Goal: Information Seeking & Learning: Check status

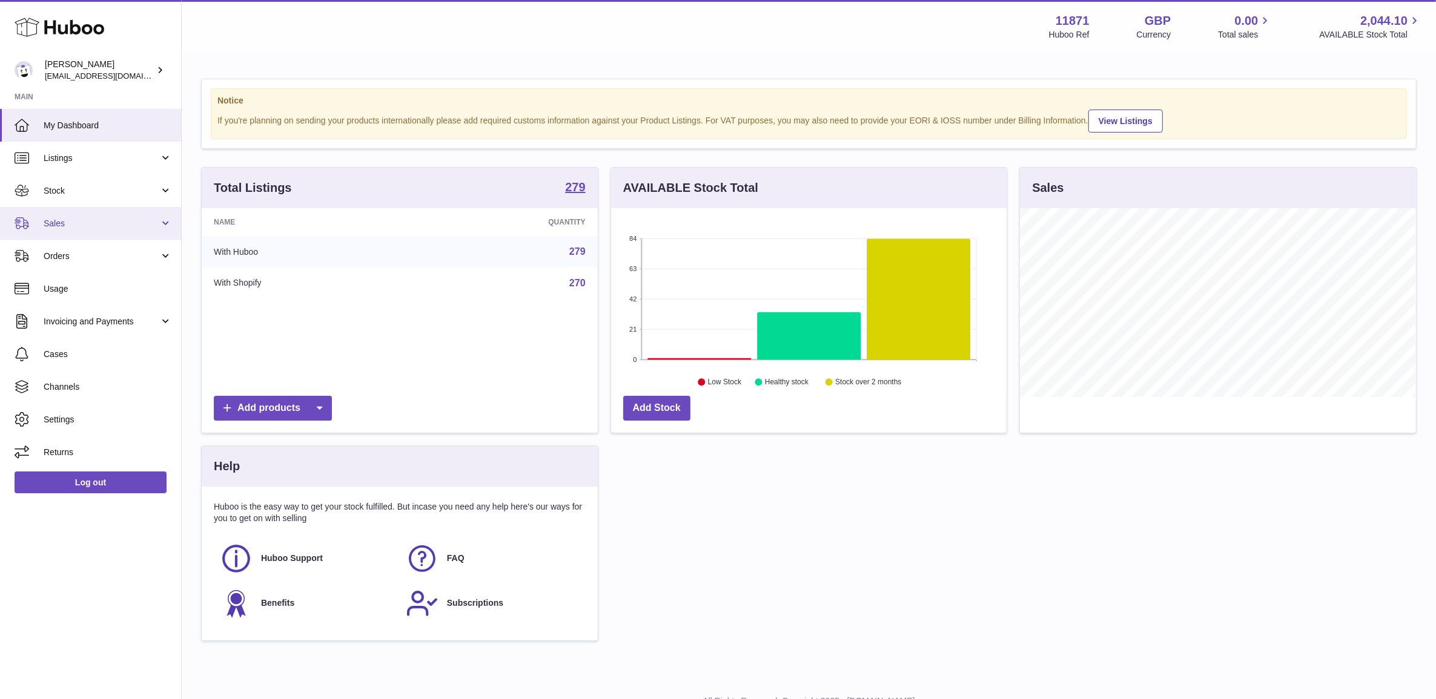
scroll to position [188, 395]
click at [70, 219] on span "Sales" at bounding box center [102, 224] width 116 height 12
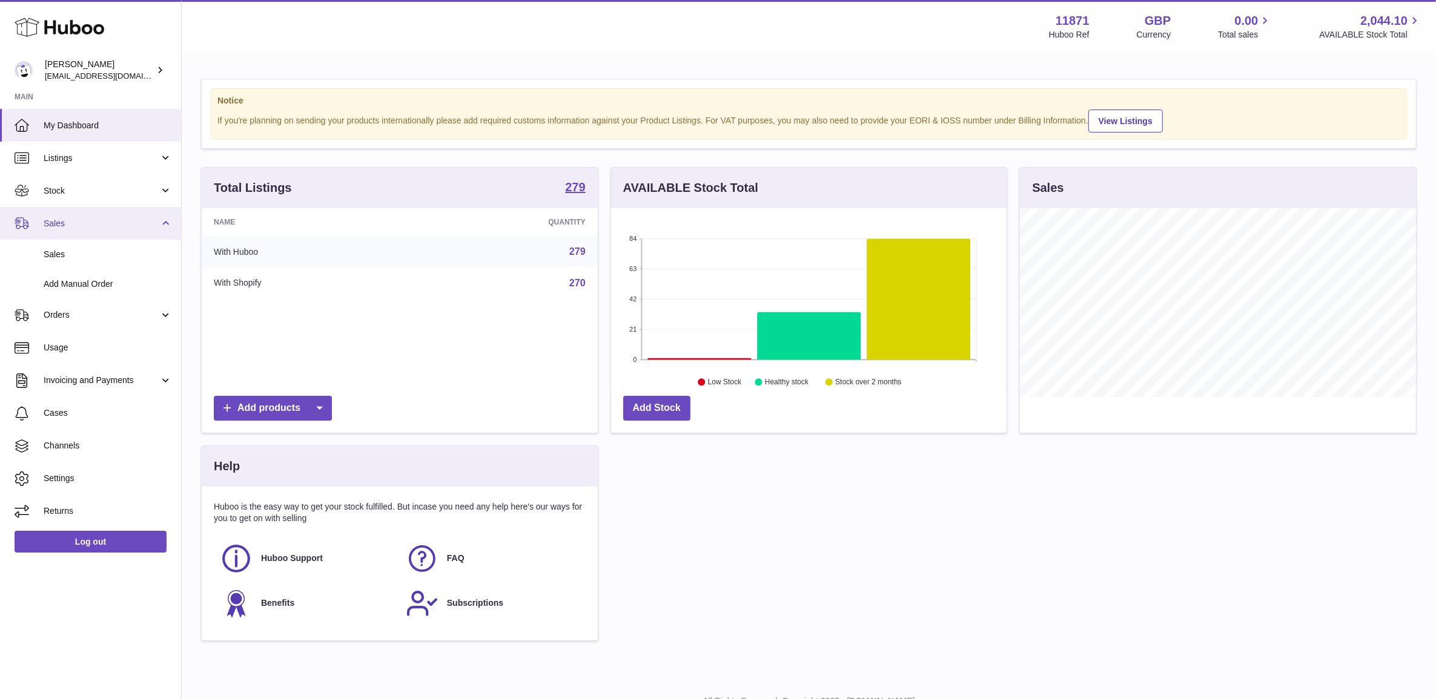
click at [74, 236] on link "Sales" at bounding box center [90, 223] width 181 height 33
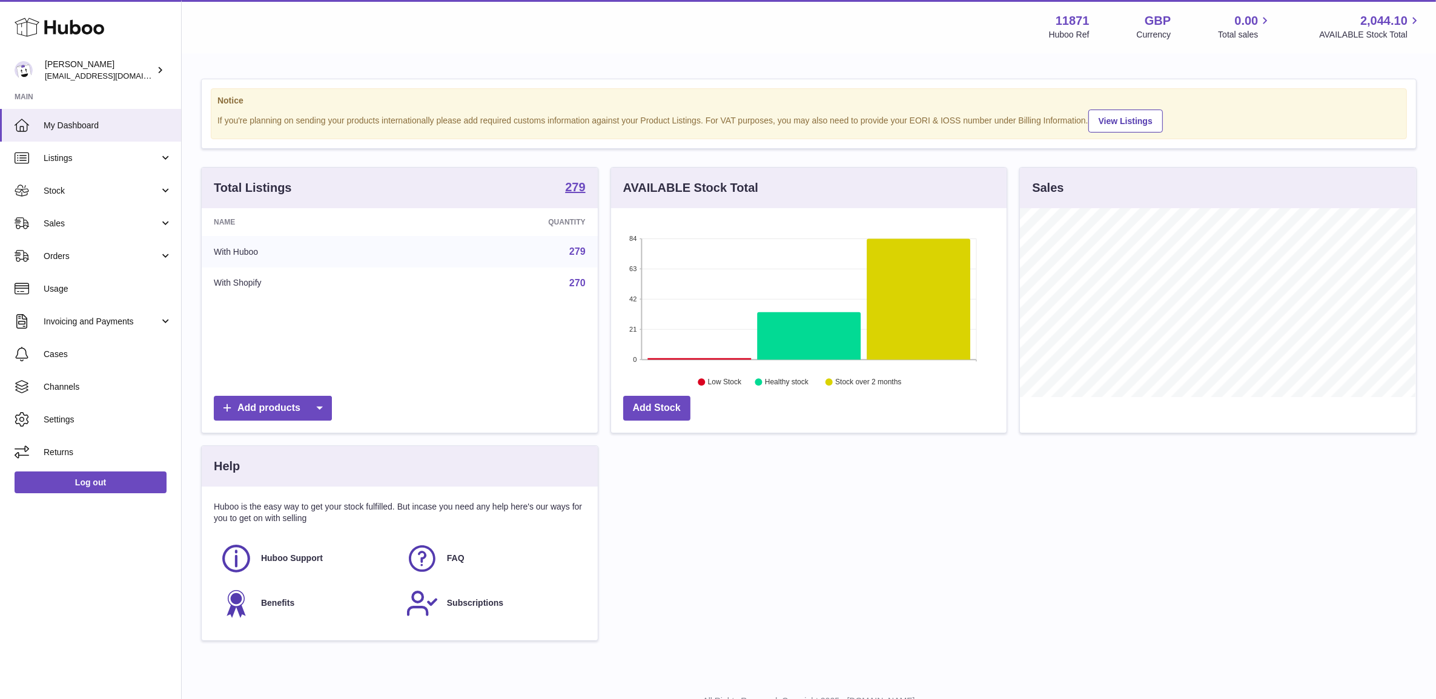
click at [77, 246] on link "Orders" at bounding box center [90, 256] width 181 height 33
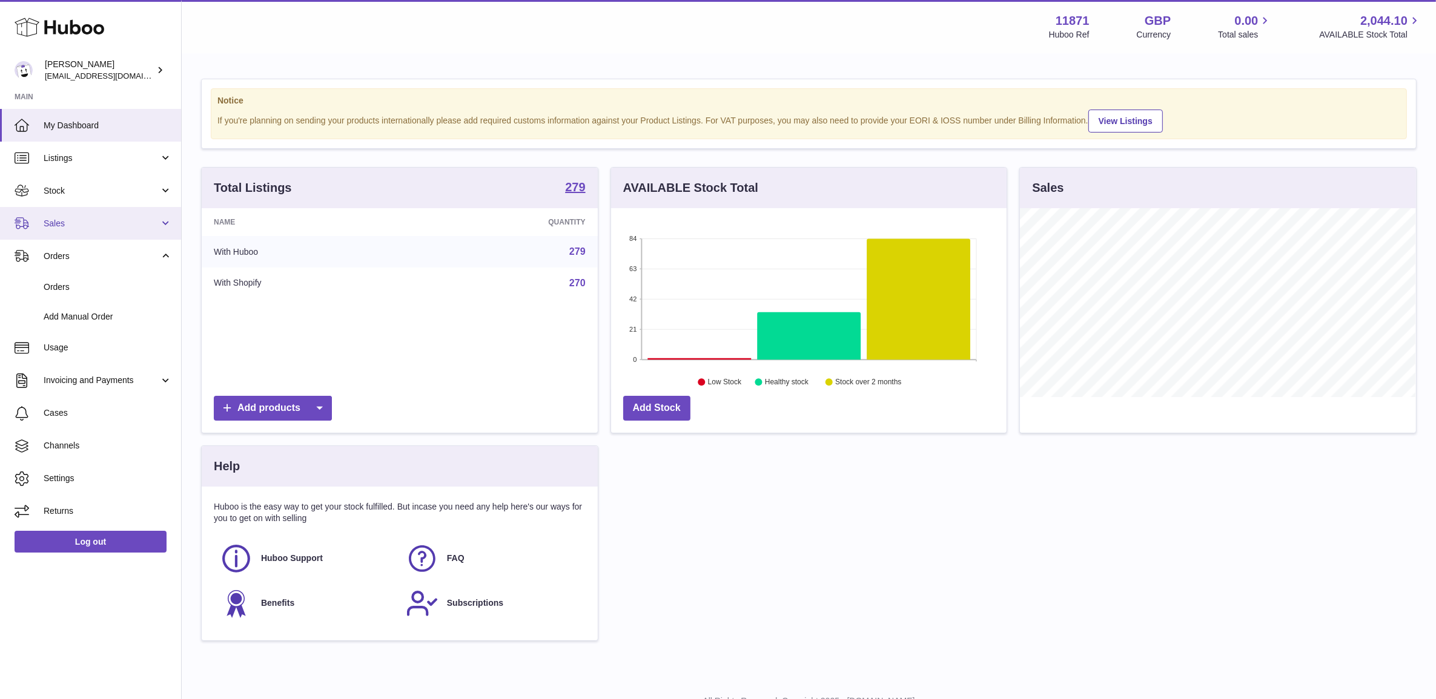
click at [76, 230] on link "Sales" at bounding box center [90, 223] width 181 height 33
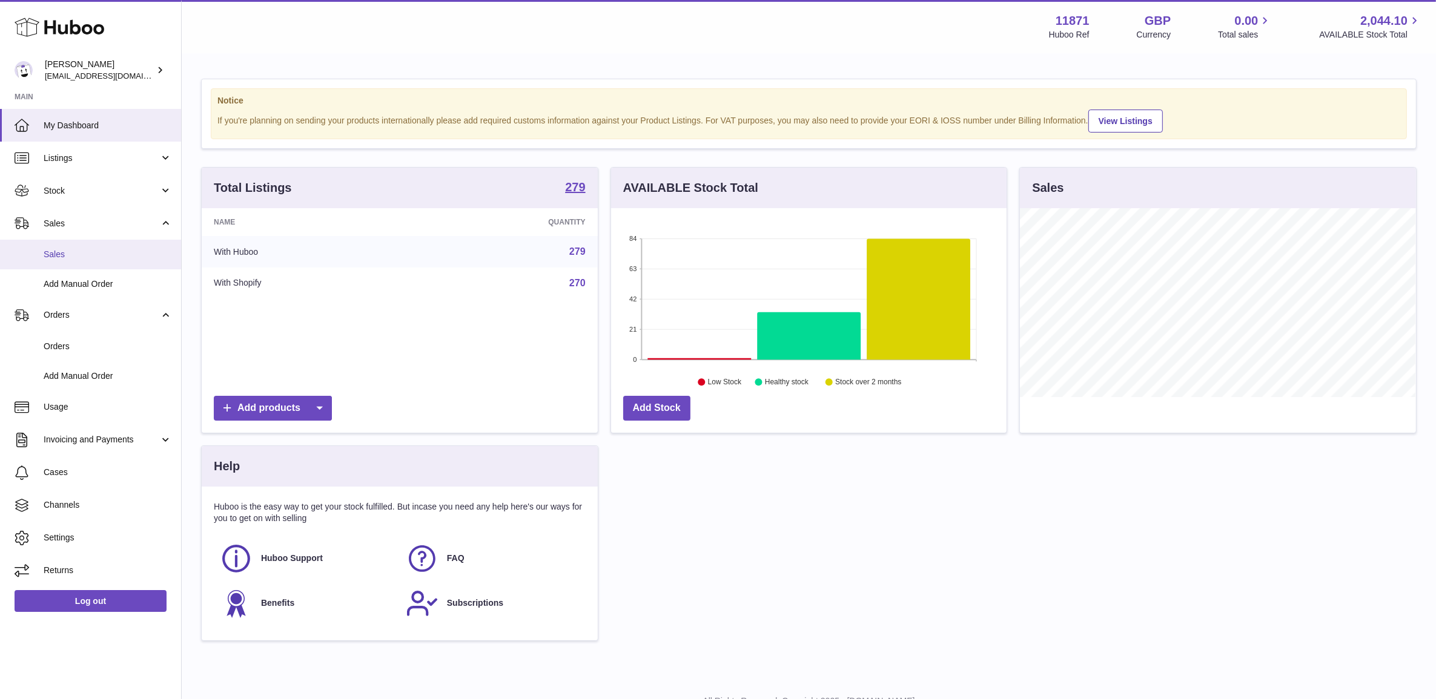
click at [79, 253] on span "Sales" at bounding box center [108, 255] width 128 height 12
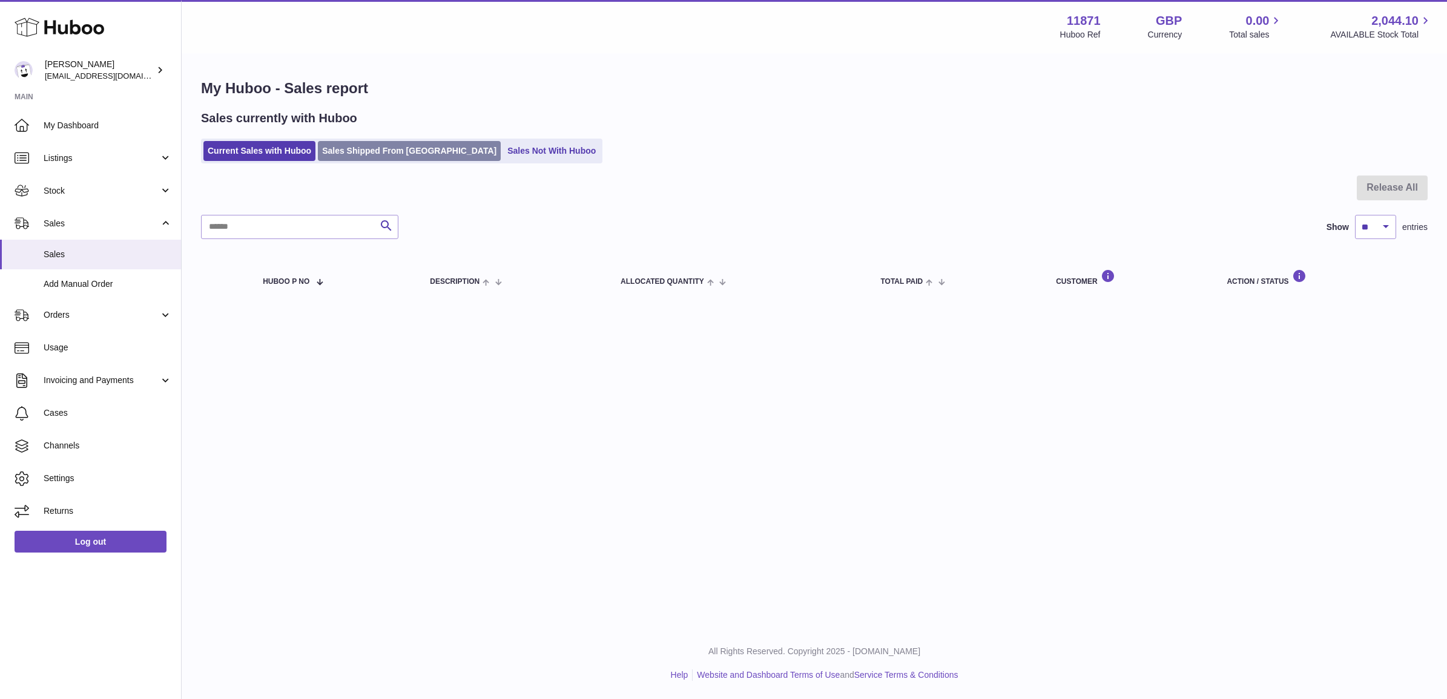
click at [370, 150] on link "Sales Shipped From Huboo" at bounding box center [409, 151] width 183 height 20
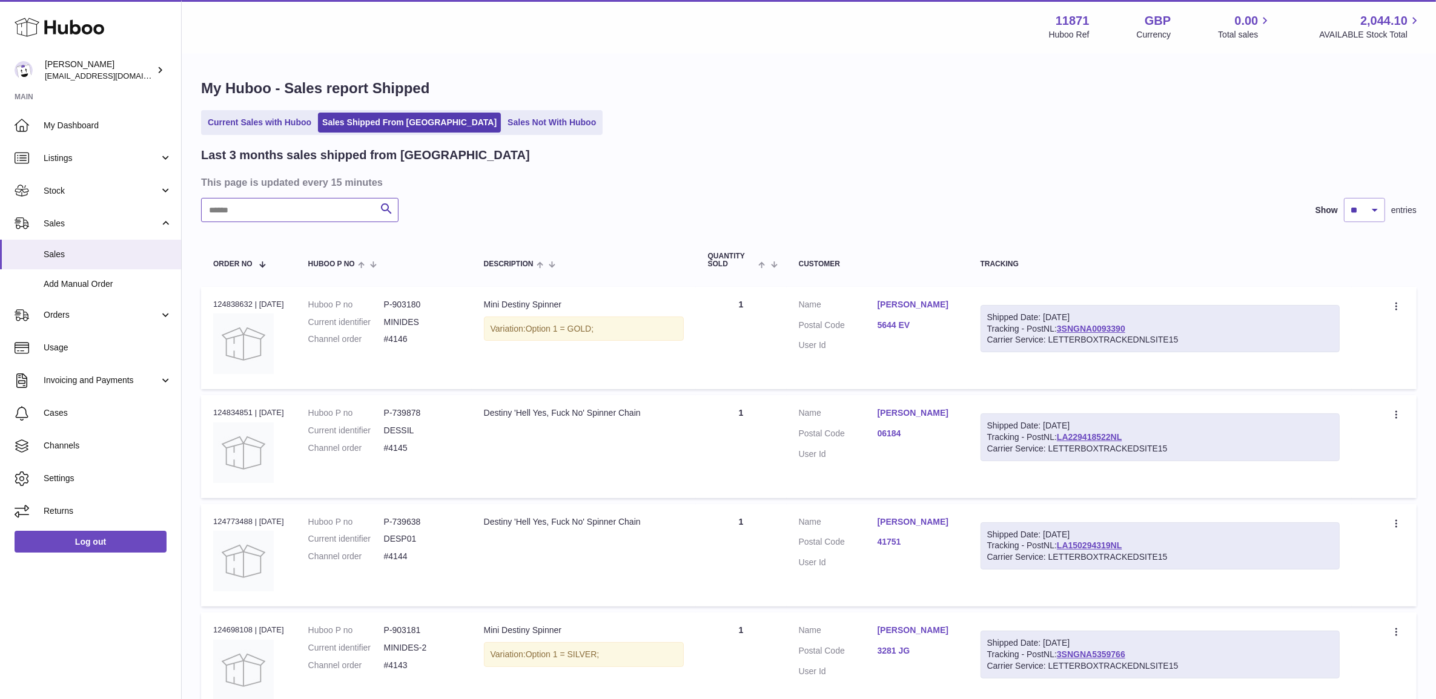
click at [328, 208] on input "text" at bounding box center [299, 210] width 197 height 24
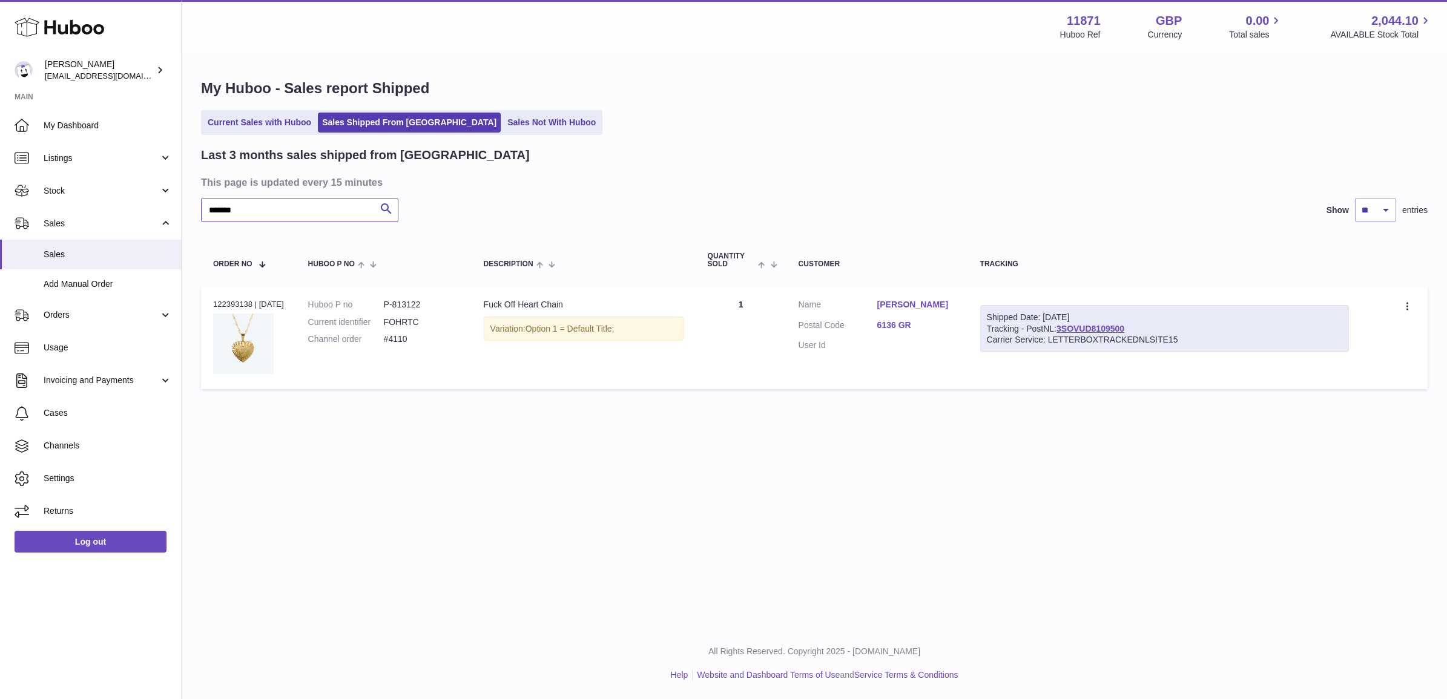
type input "*******"
click at [405, 337] on dd "#4110" at bounding box center [422, 340] width 76 height 12
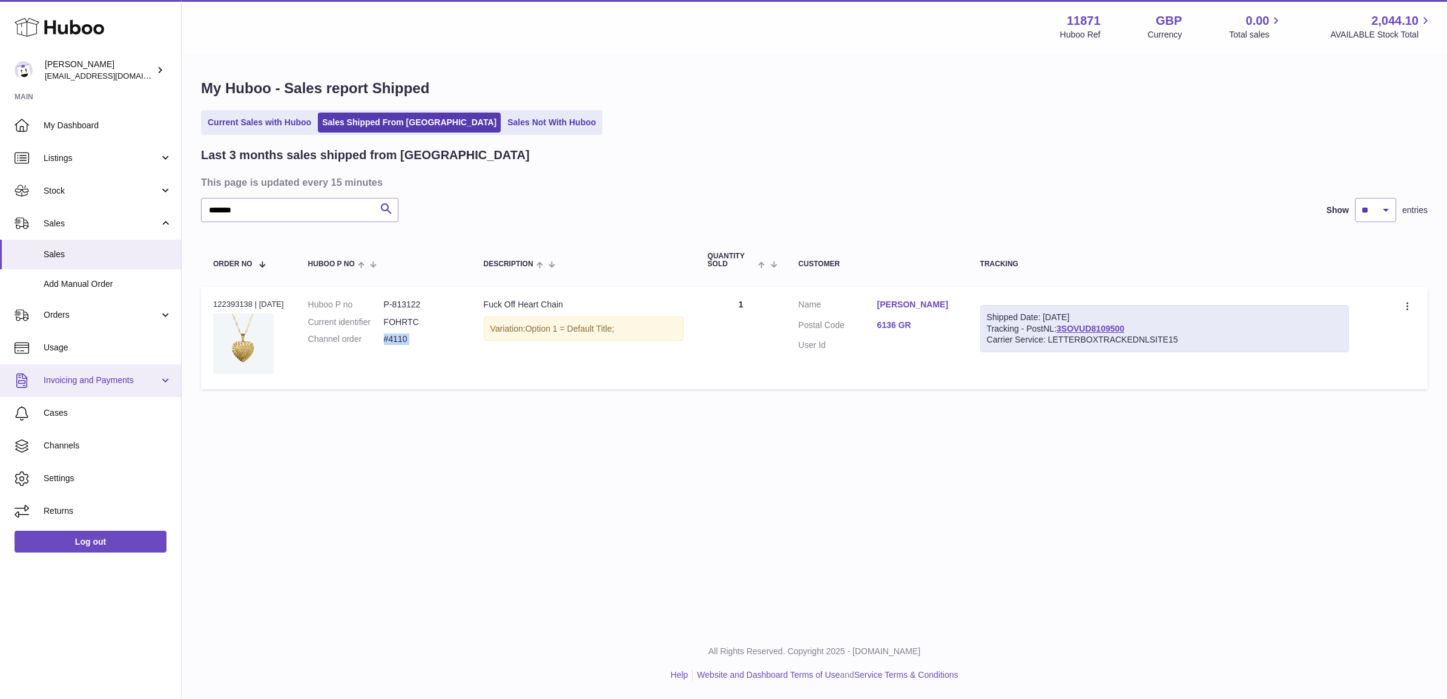
copy tr "#4110 Description"
click at [412, 294] on td "Huboo P no P-813122 Current identifier FOHRTC Channel order #4110" at bounding box center [384, 338] width 176 height 102
copy dd "813122"
click at [76, 160] on span "Listings" at bounding box center [102, 159] width 116 height 12
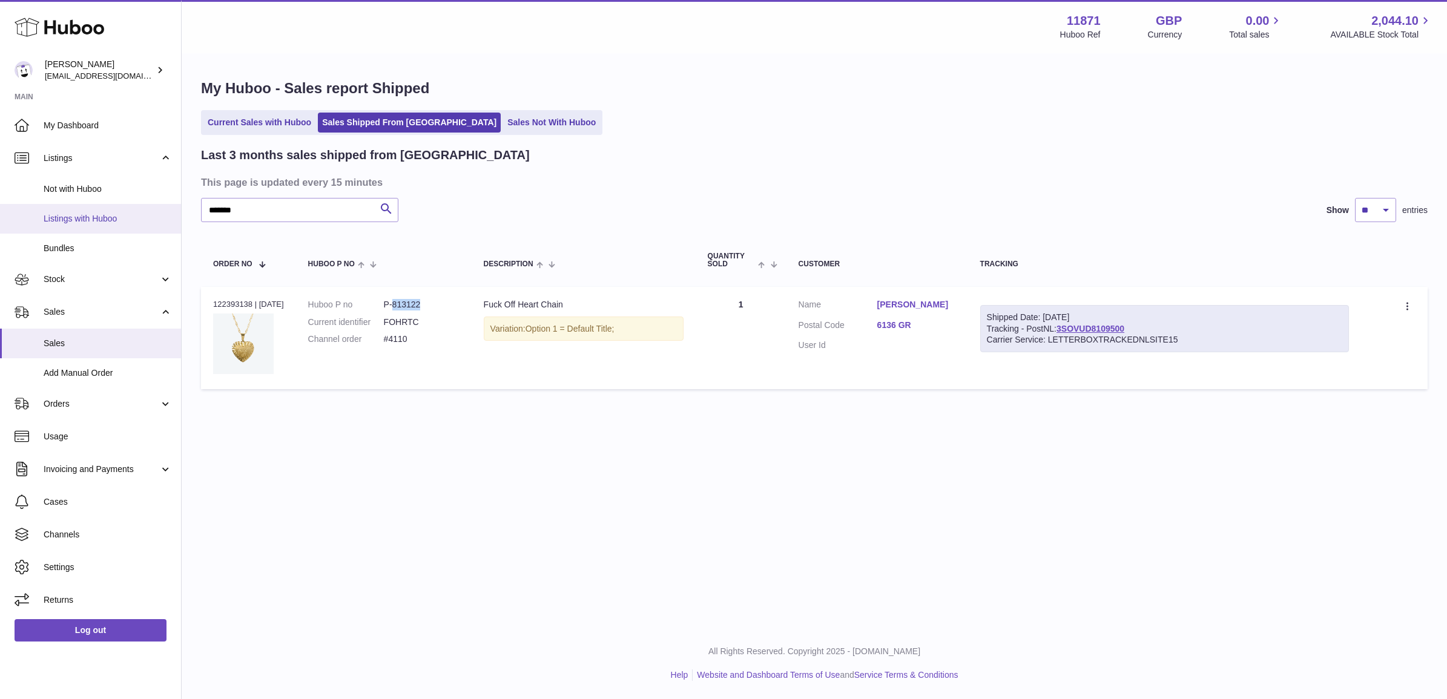
click at [91, 211] on link "Listings with Huboo" at bounding box center [90, 219] width 181 height 30
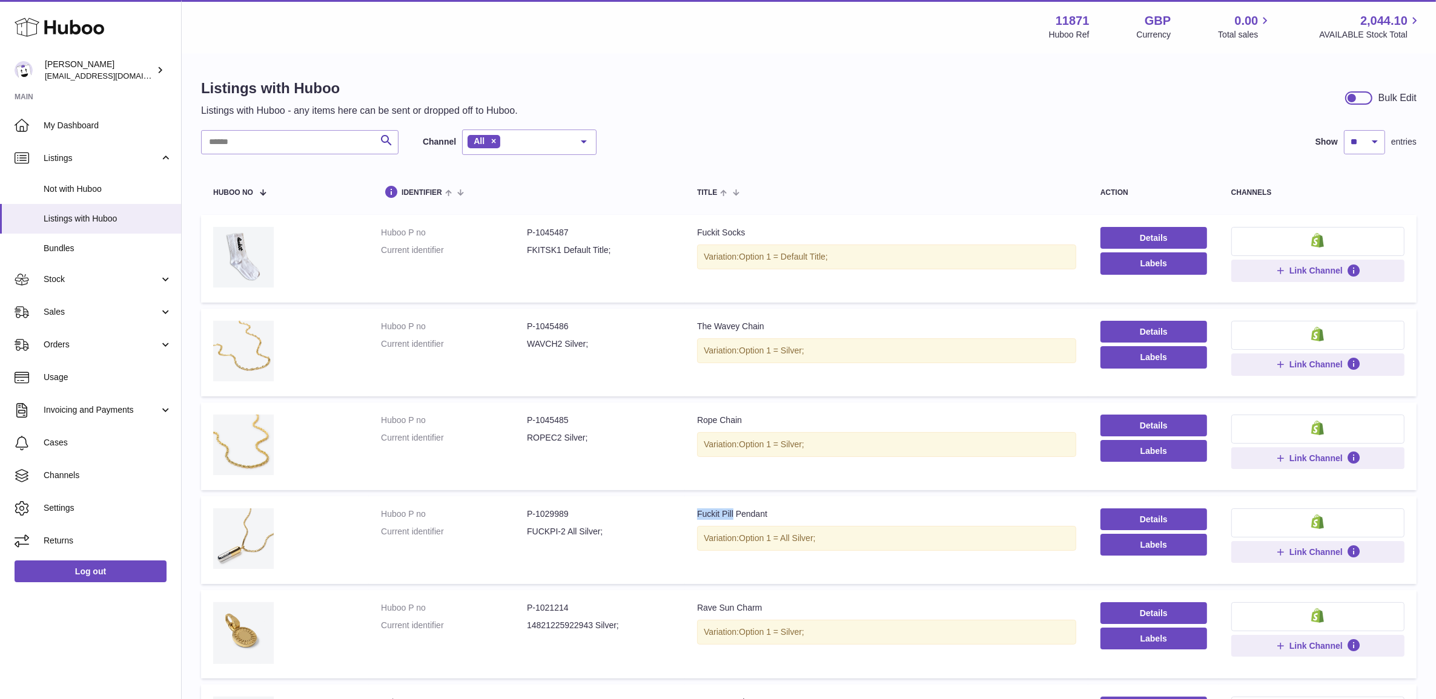
drag, startPoint x: 692, startPoint y: 515, endPoint x: 732, endPoint y: 510, distance: 40.3
click at [732, 510] on td "Title Fuckit Pill Pendant Variation: Option 1 = All Silver;" at bounding box center [886, 541] width 403 height 88
copy div "Fuckit Pill"
click at [231, 139] on input "text" at bounding box center [299, 142] width 197 height 24
paste input "**********"
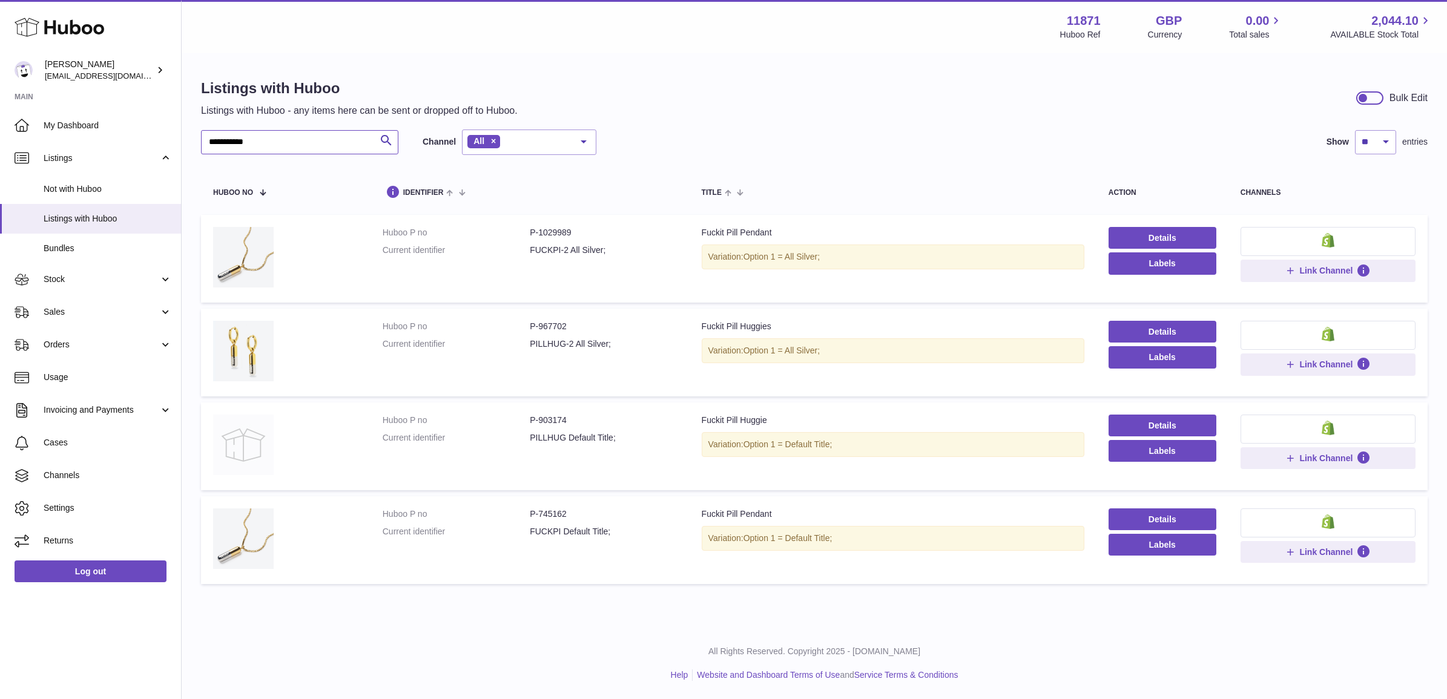
type input "**********"
click at [240, 452] on img at bounding box center [243, 445] width 61 height 61
click at [562, 419] on dd "P-903174" at bounding box center [603, 421] width 147 height 12
